Goal: Information Seeking & Learning: Learn about a topic

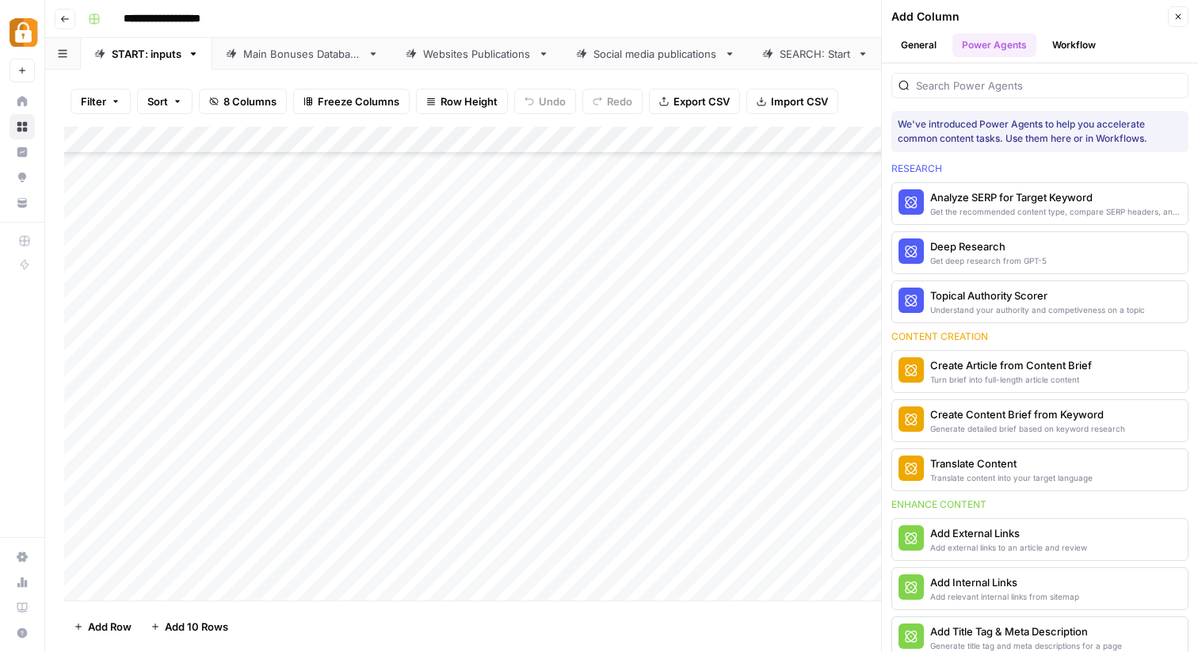
scroll to position [1223, 3]
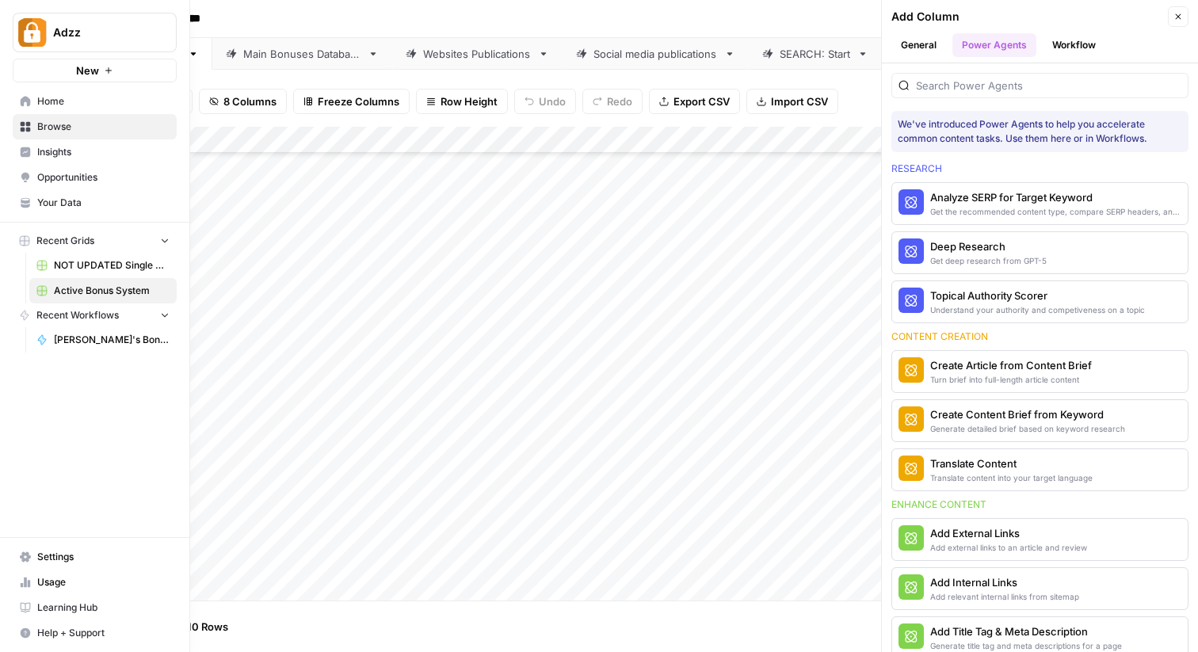
click at [76, 554] on span "Settings" at bounding box center [103, 557] width 132 height 14
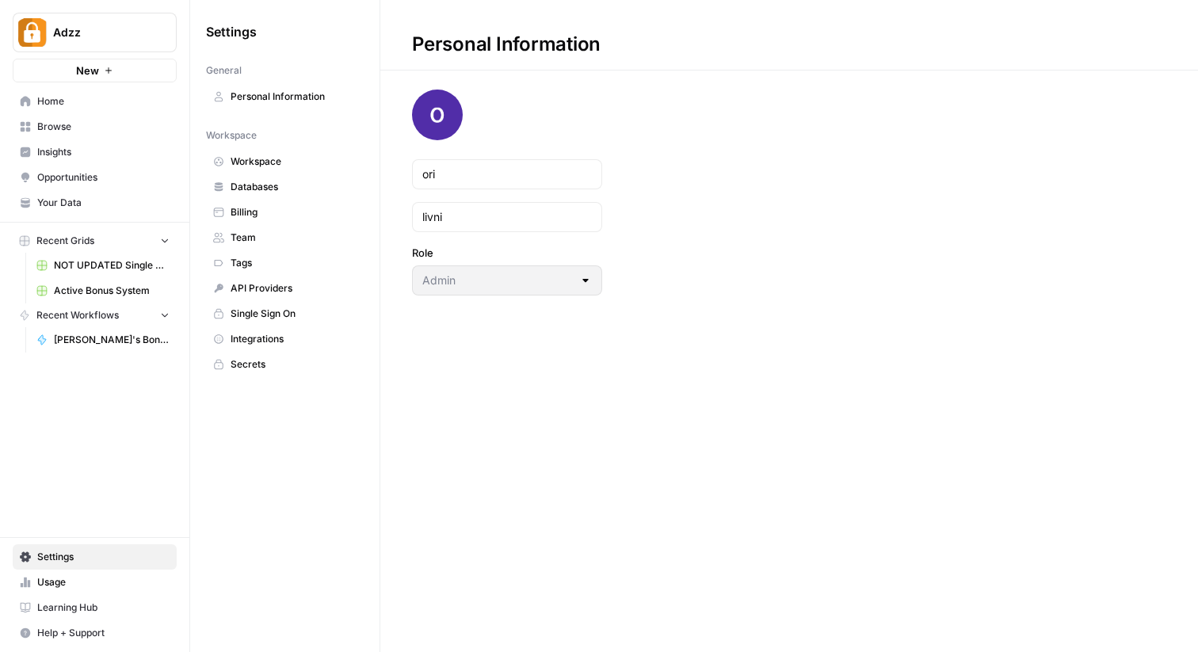
click at [425, 501] on div "Personal Information ori livni Role Admin" at bounding box center [789, 326] width 818 height 652
click at [276, 192] on span "Databases" at bounding box center [294, 187] width 126 height 14
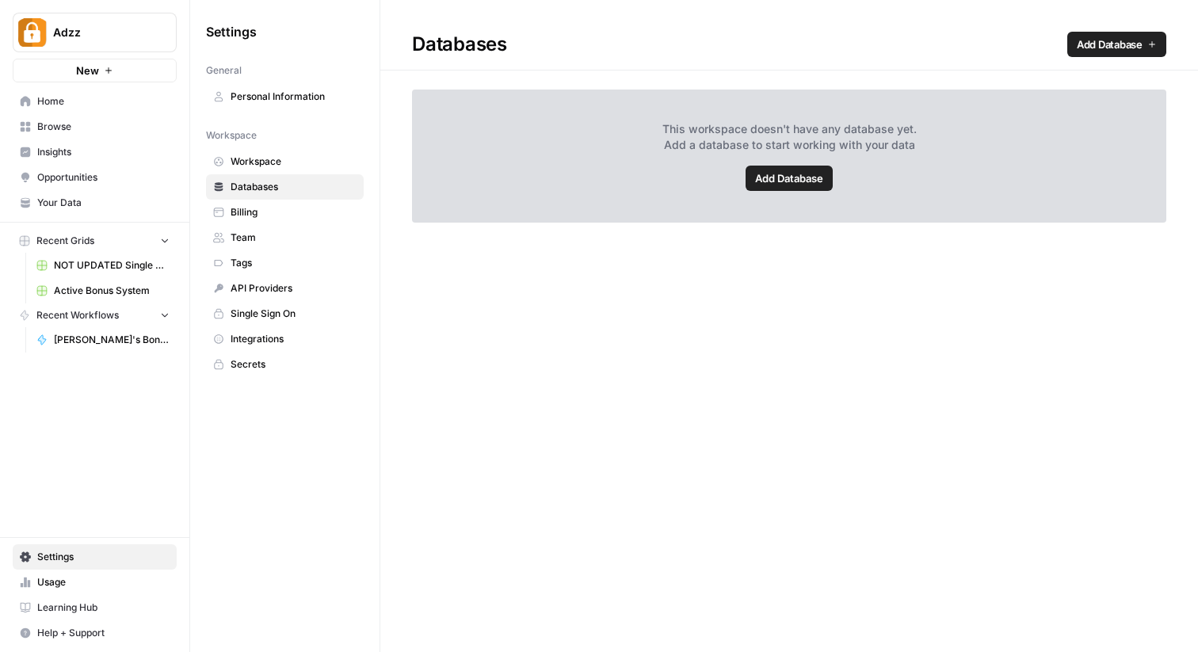
click at [426, 351] on div "Databases Add Database This workspace doesn't have any database yet. Add a data…" at bounding box center [789, 326] width 818 height 652
click at [272, 192] on span "Databases" at bounding box center [294, 187] width 126 height 14
click at [274, 151] on link "Workspace" at bounding box center [285, 161] width 158 height 25
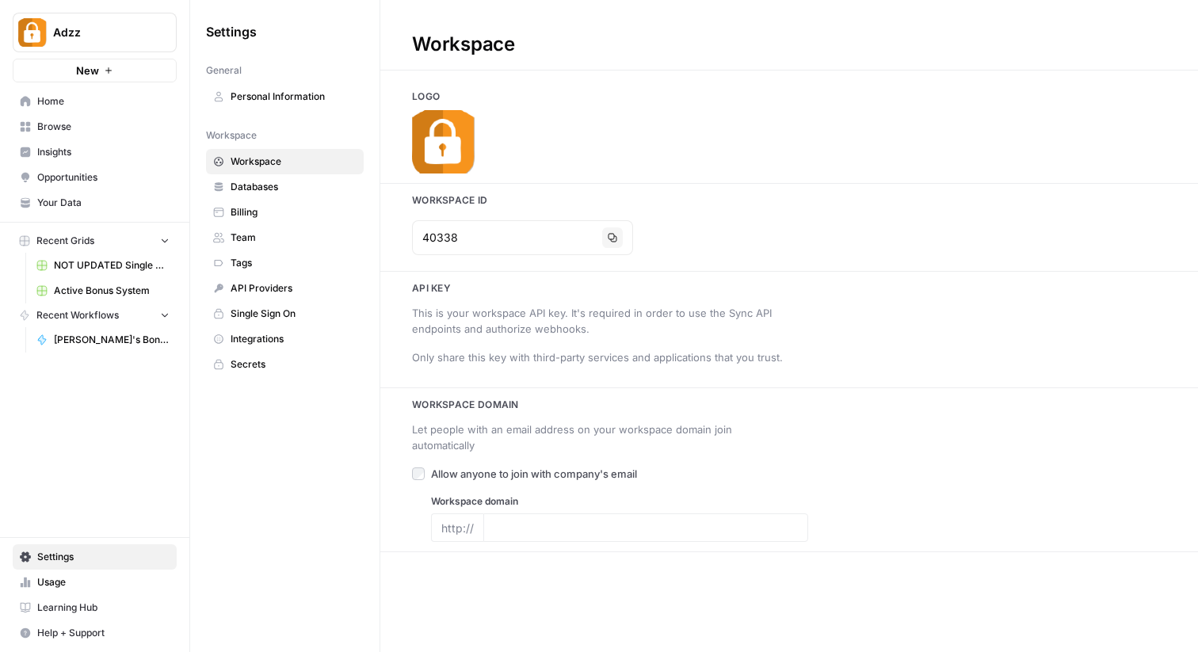
type input "[DOMAIN_NAME]"
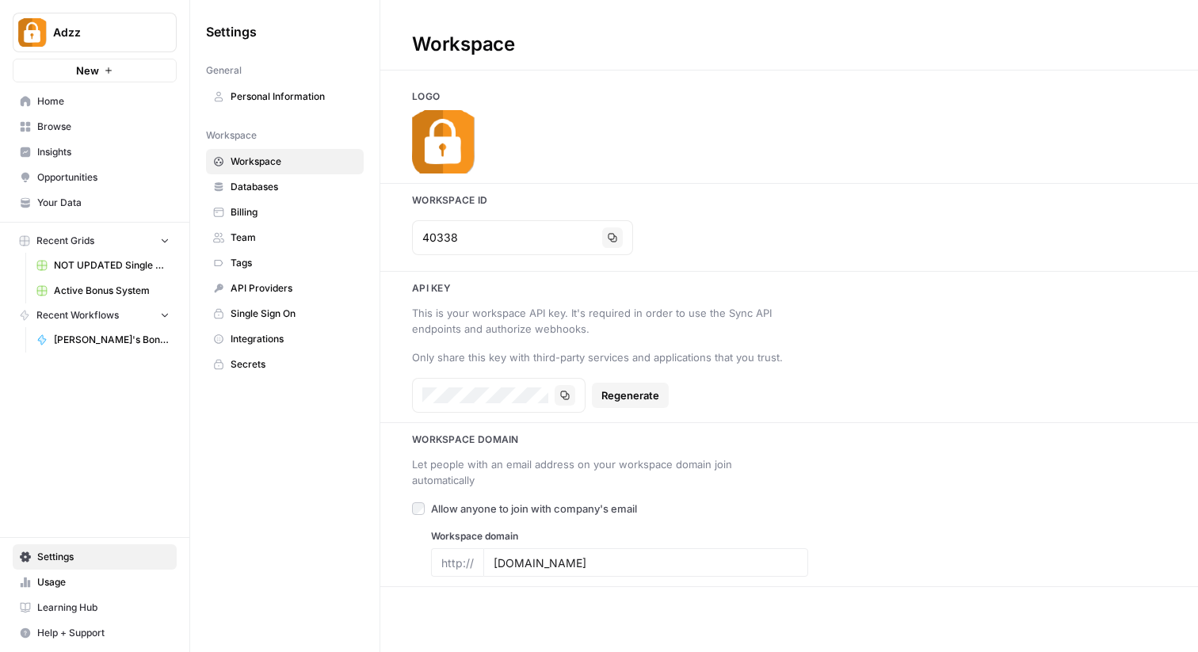
click at [283, 100] on span "Personal Information" at bounding box center [294, 97] width 126 height 14
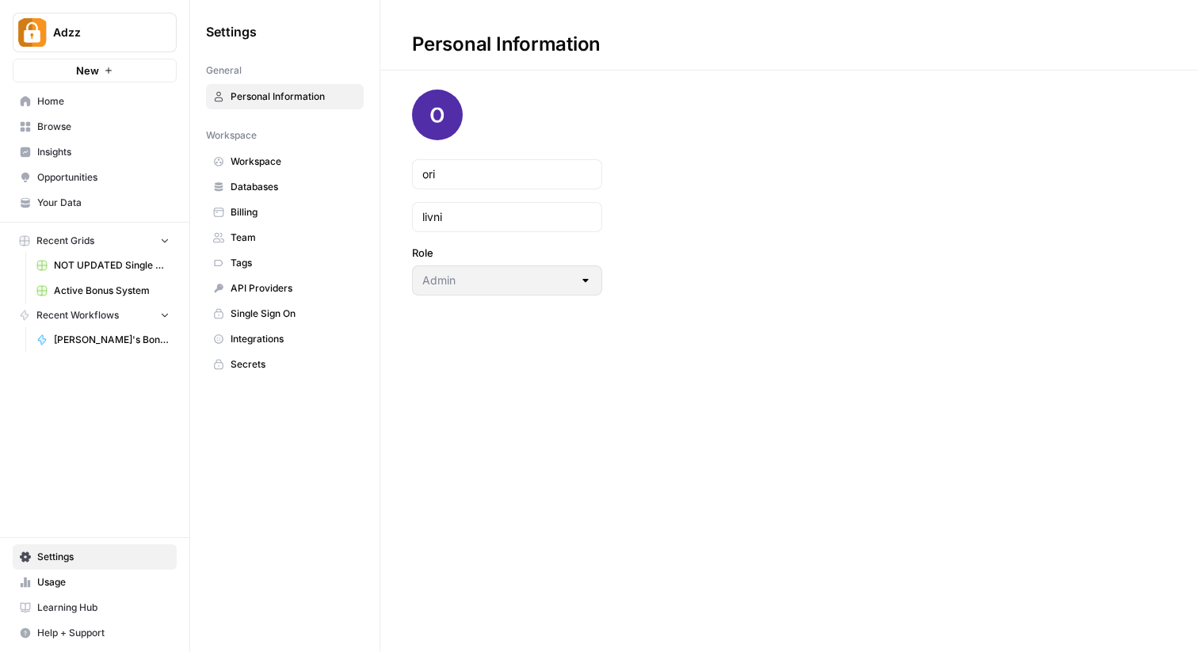
click at [60, 211] on link "Your Data" at bounding box center [95, 202] width 164 height 25
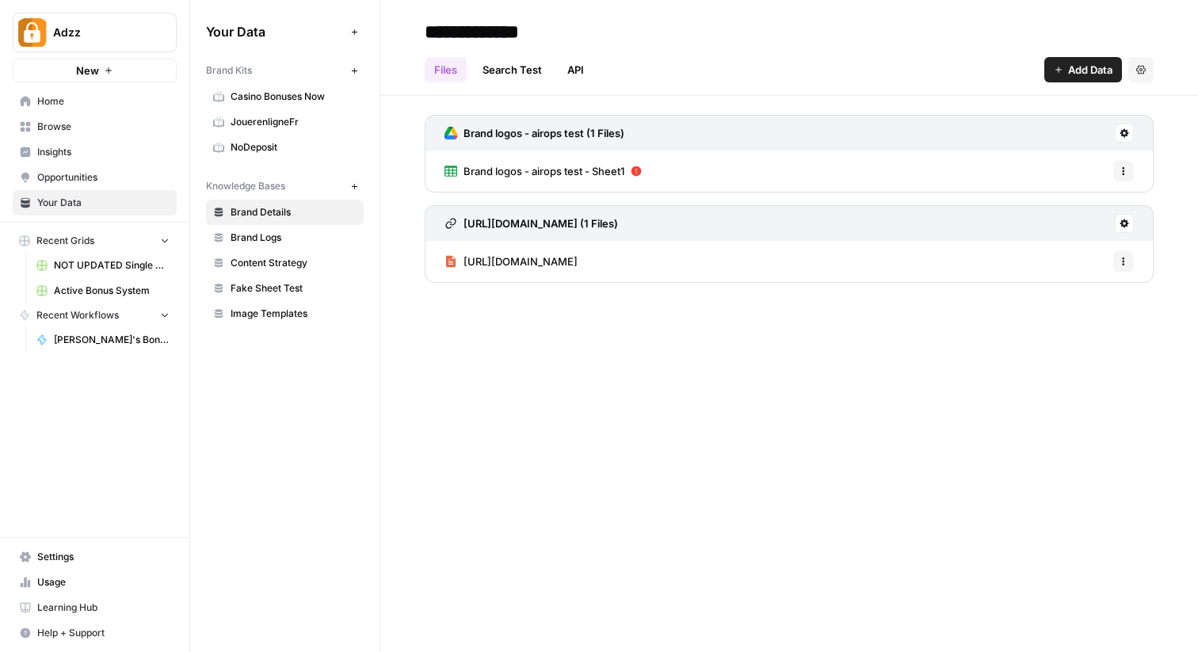
click at [472, 387] on div "**********" at bounding box center [789, 326] width 818 height 652
click at [293, 259] on span "Content Strategy" at bounding box center [294, 263] width 126 height 14
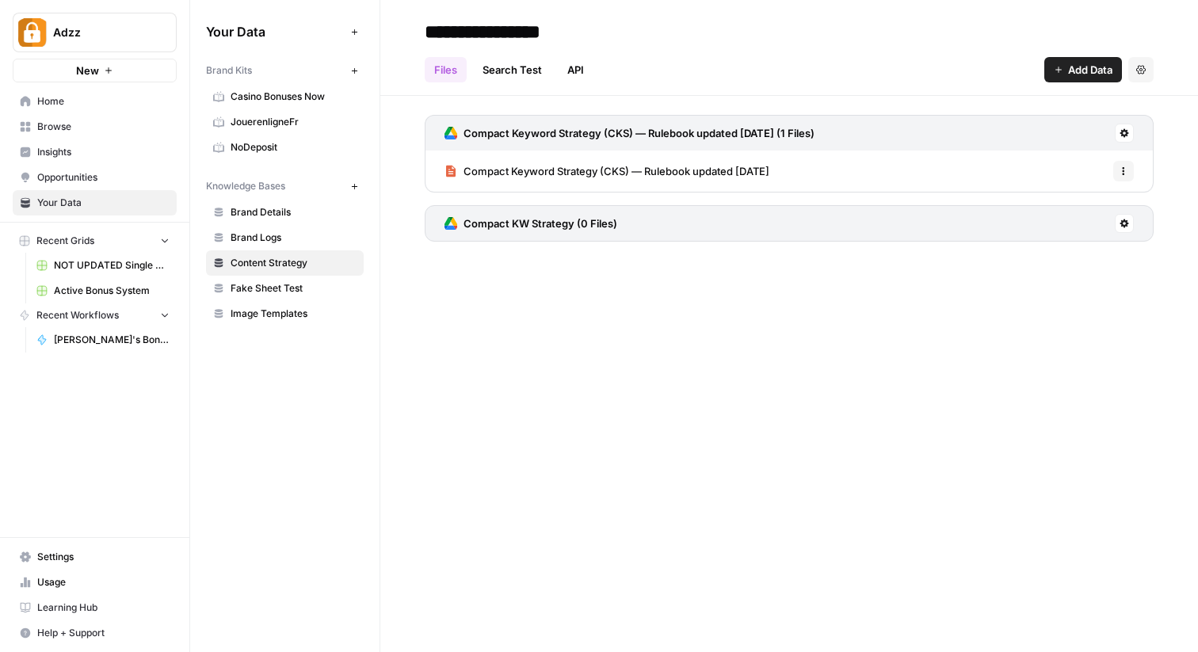
click at [577, 341] on div "**********" at bounding box center [789, 326] width 818 height 652
click at [545, 166] on span "Compact Keyword Strategy (CKS) — Rulebook updated [DATE]" at bounding box center [616, 171] width 306 height 16
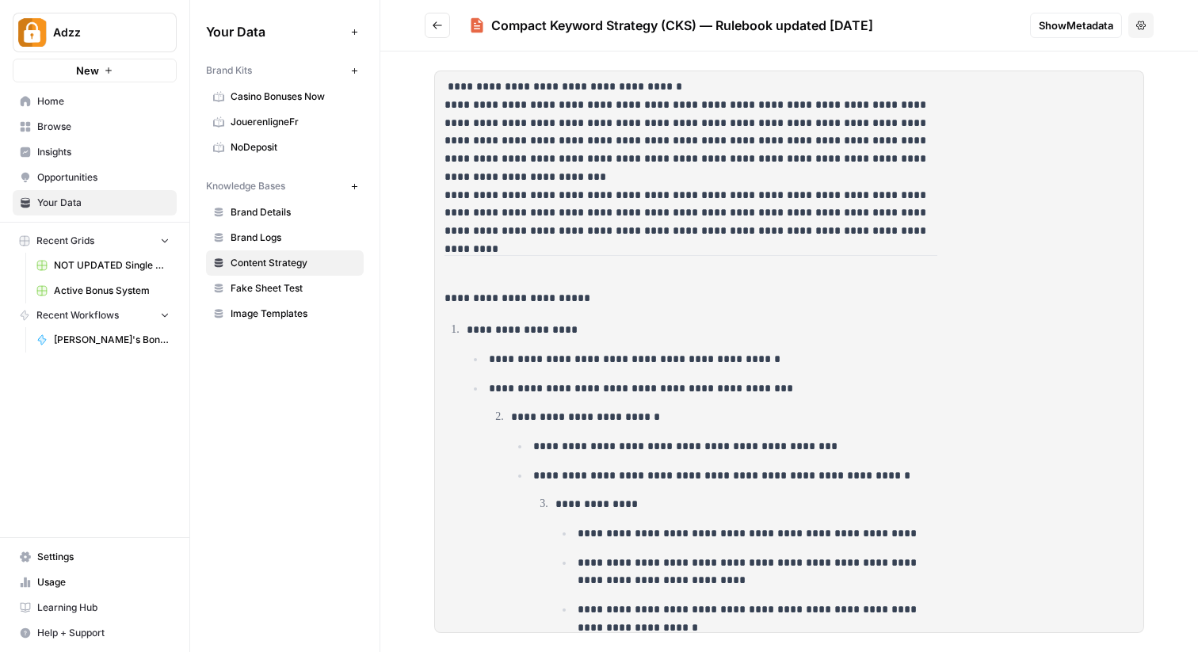
click at [440, 30] on icon "Go back" at bounding box center [437, 25] width 11 height 11
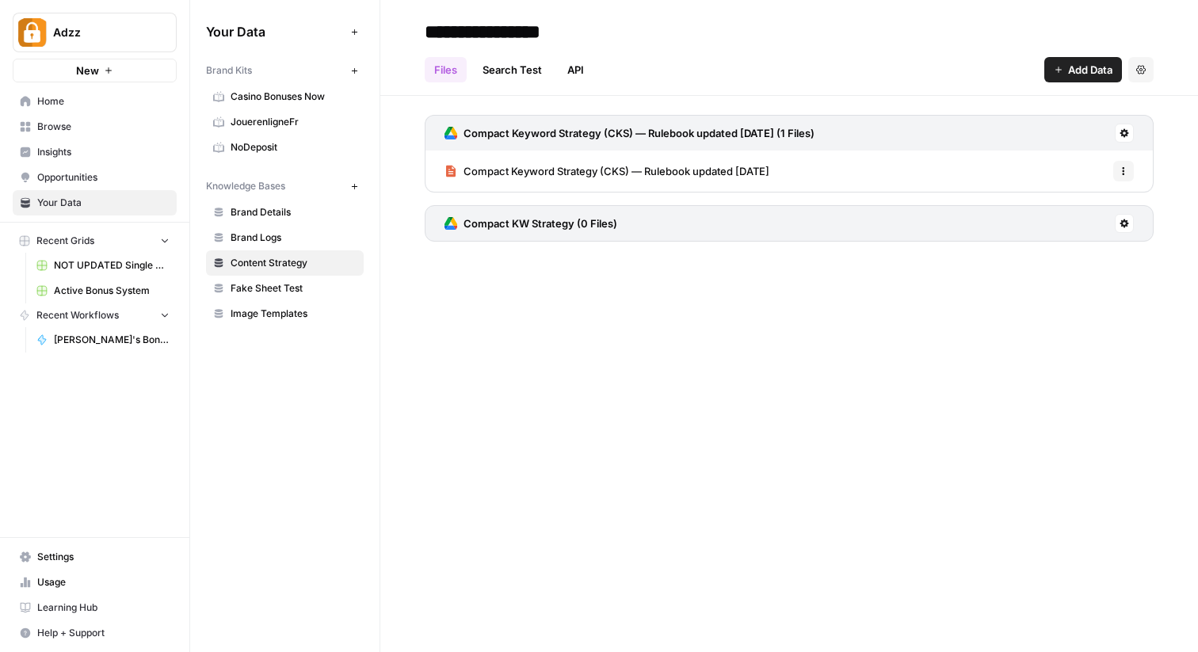
click at [620, 282] on div "**********" at bounding box center [789, 326] width 818 height 652
